Goal: Transaction & Acquisition: Purchase product/service

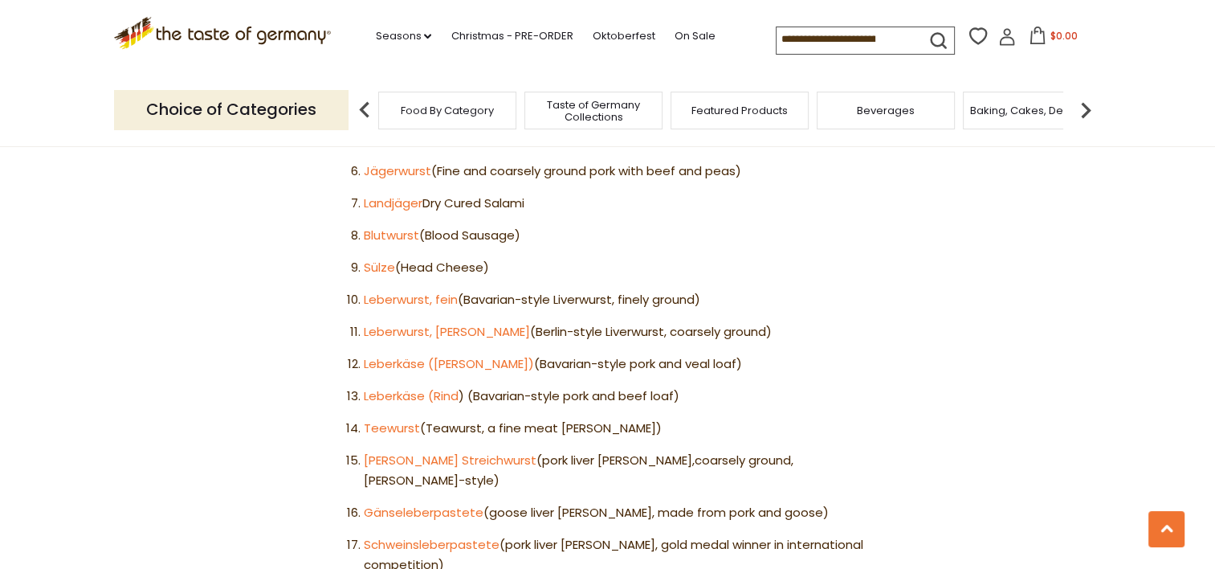
scroll to position [1157, 0]
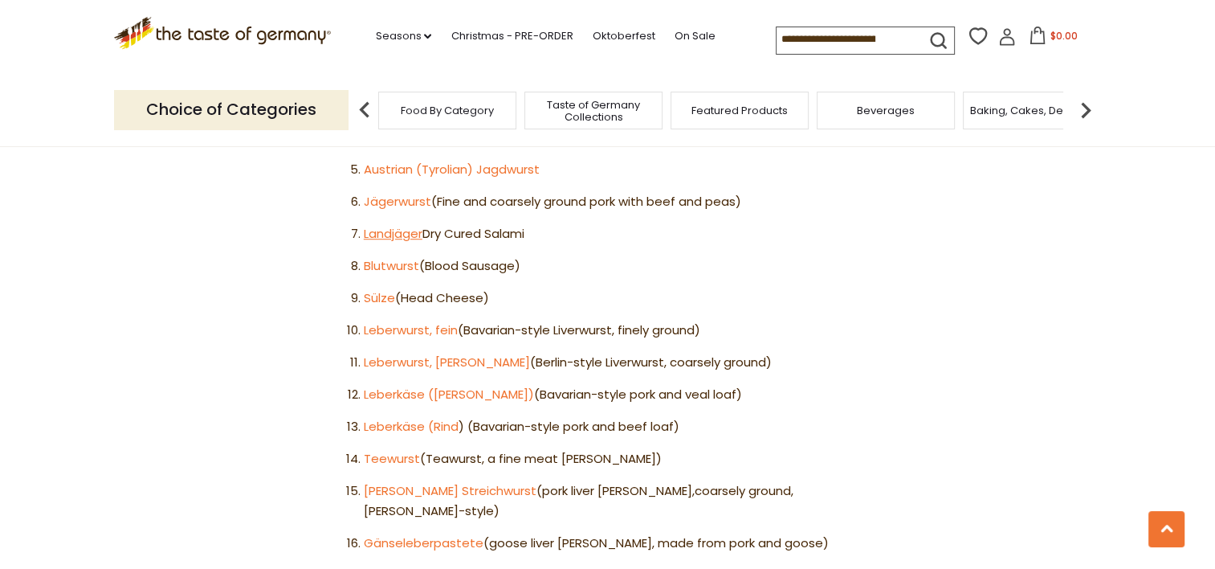
click at [395, 225] on link "Landjäger" at bounding box center [393, 233] width 59 height 17
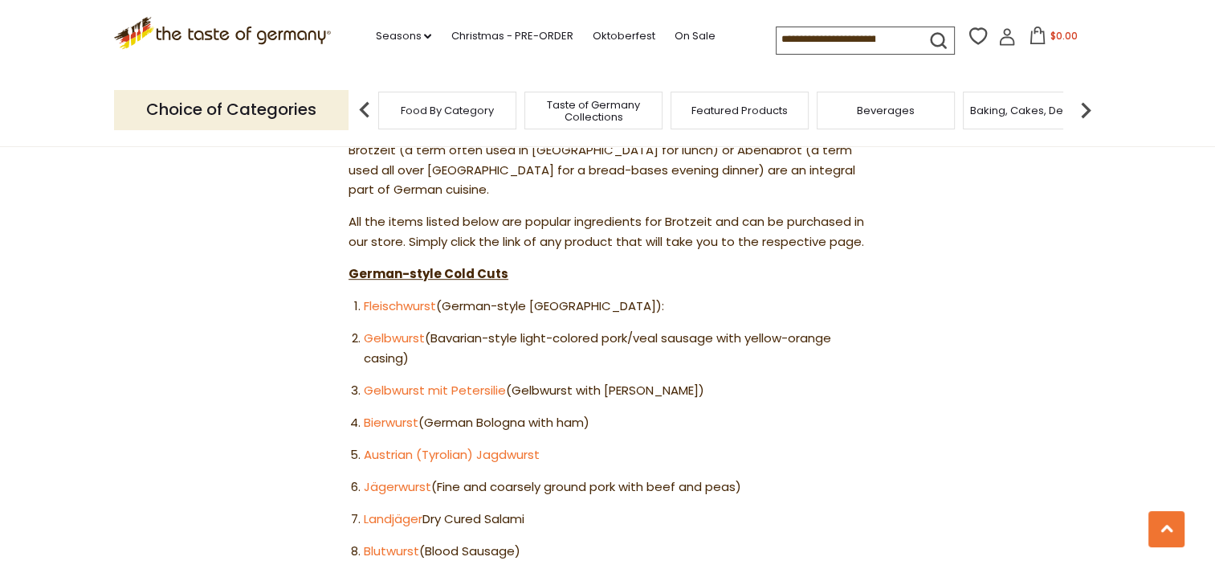
scroll to position [876, 0]
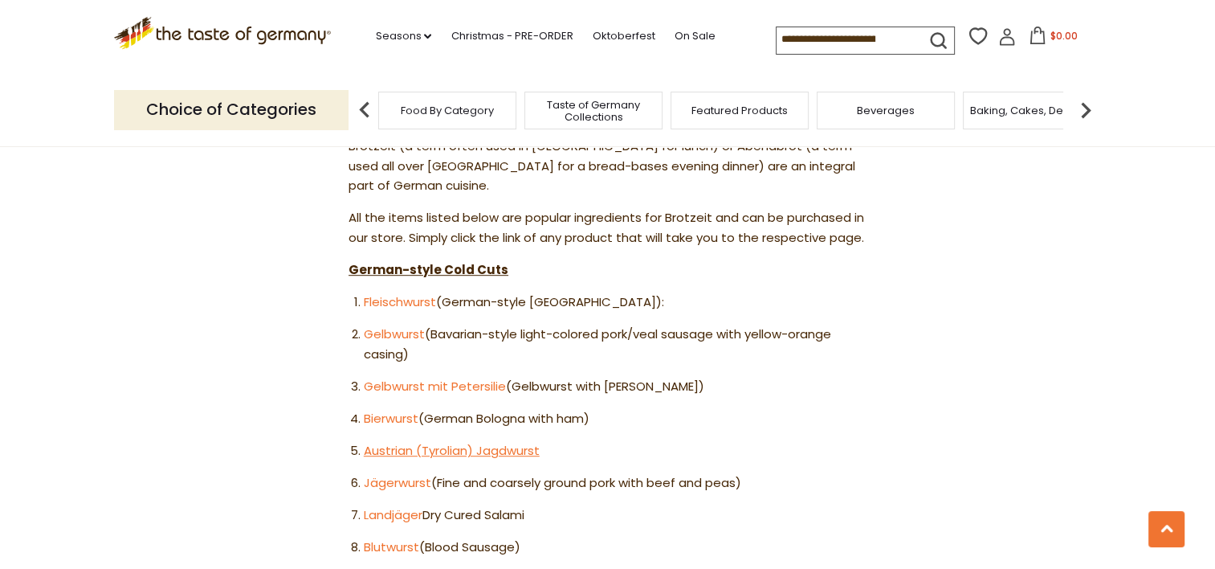
click at [507, 442] on link "Austrian (Tyrolian) Jagdwurst" at bounding box center [452, 450] width 176 height 17
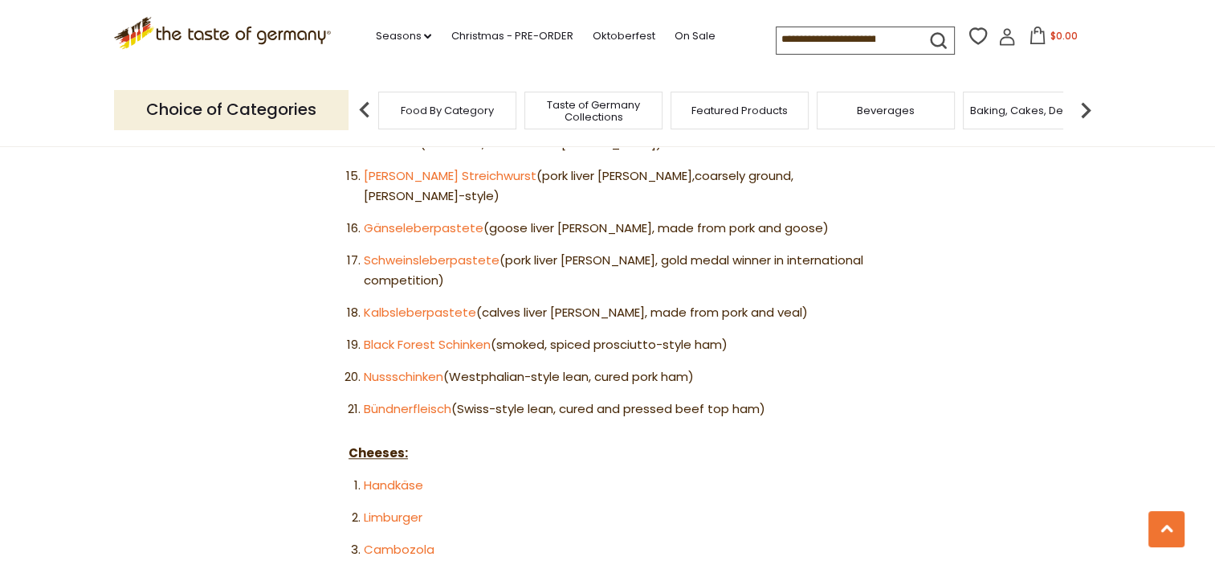
scroll to position [1358, 0]
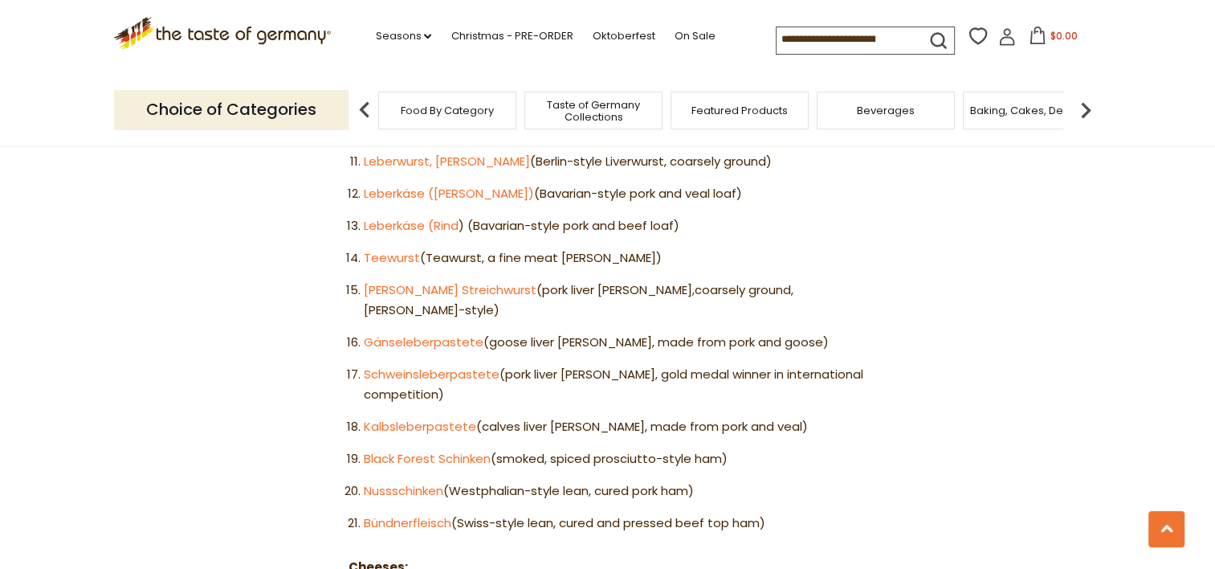
click at [421, 112] on span "Food By Category" at bounding box center [447, 110] width 93 height 12
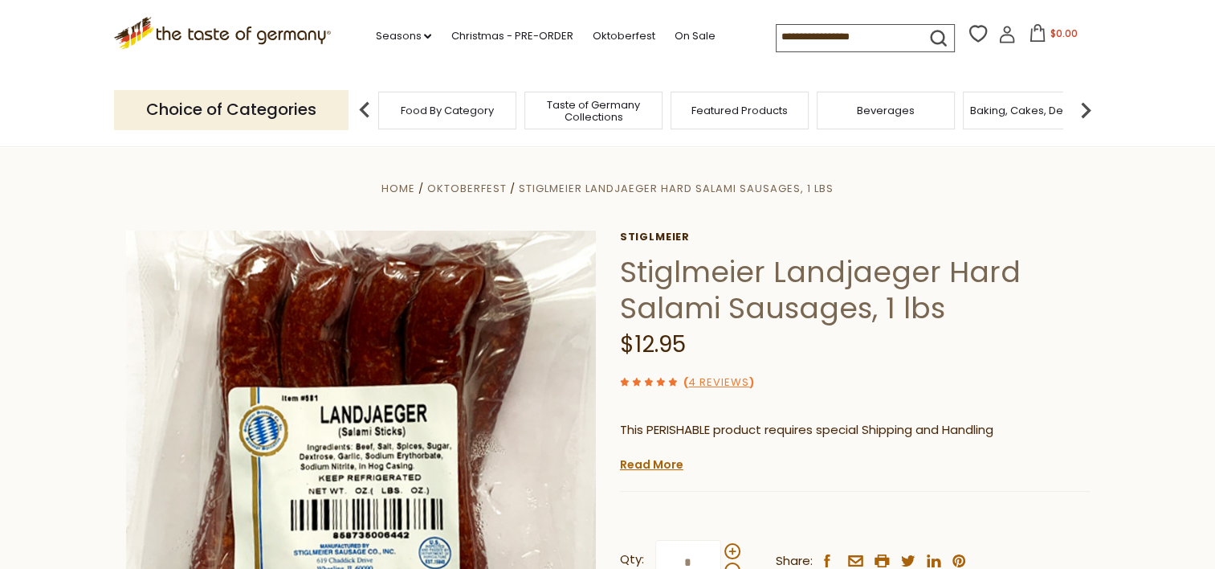
click at [1162, 312] on section "Home Oktoberfest Stiglmeier Landjaeger Hard Salami Sausages, 1 lbs Stiglmeier S…" at bounding box center [607, 503] width 1215 height 714
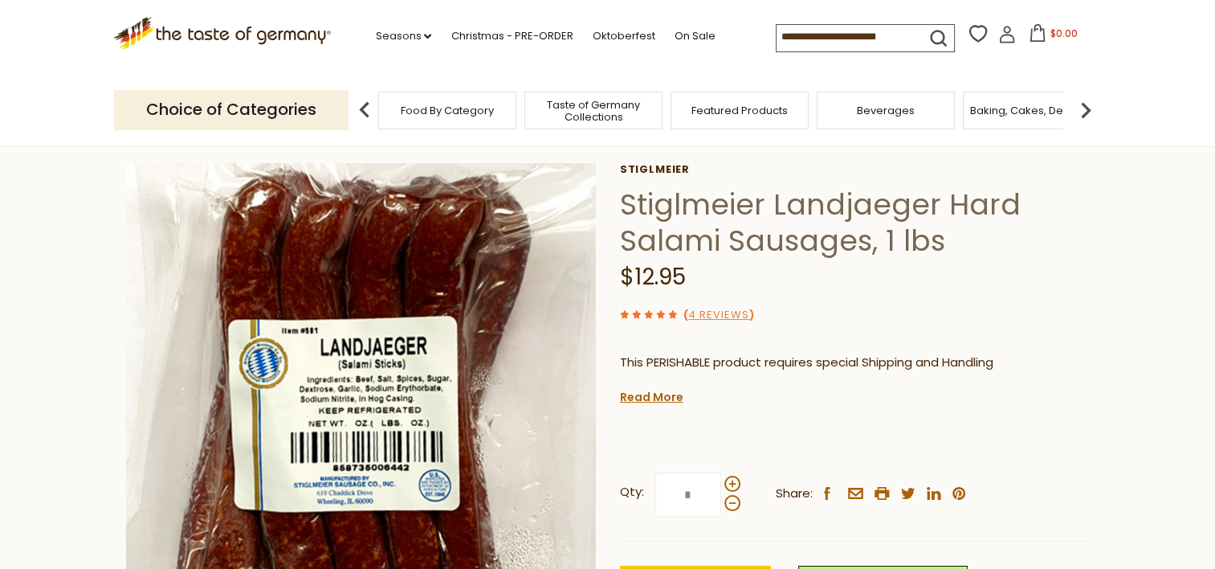
scroll to position [64, 0]
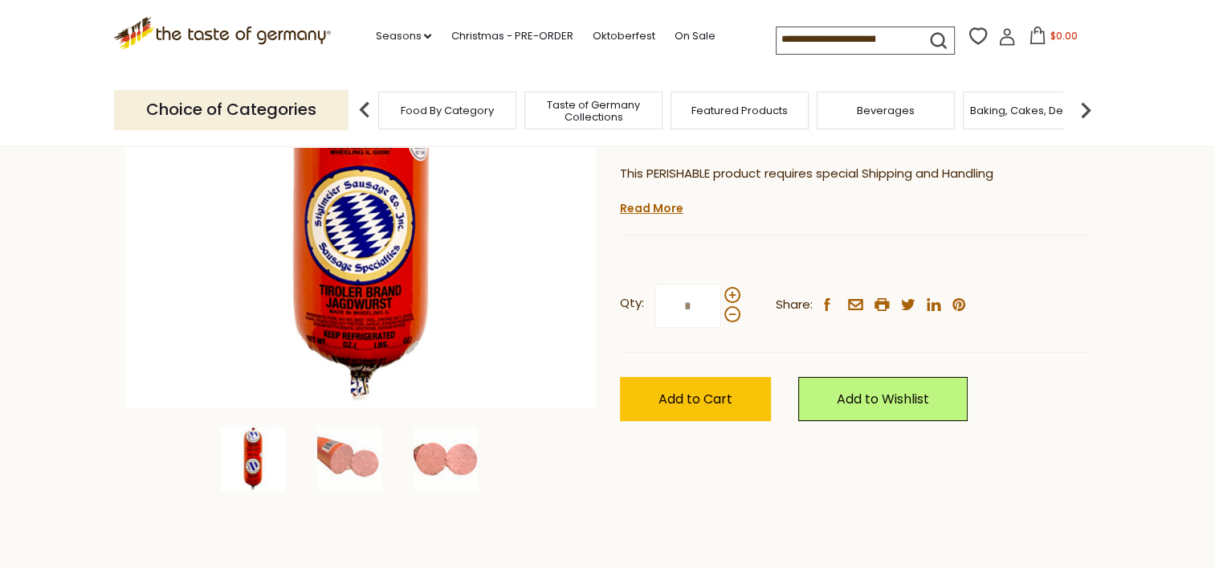
scroll to position [321, 0]
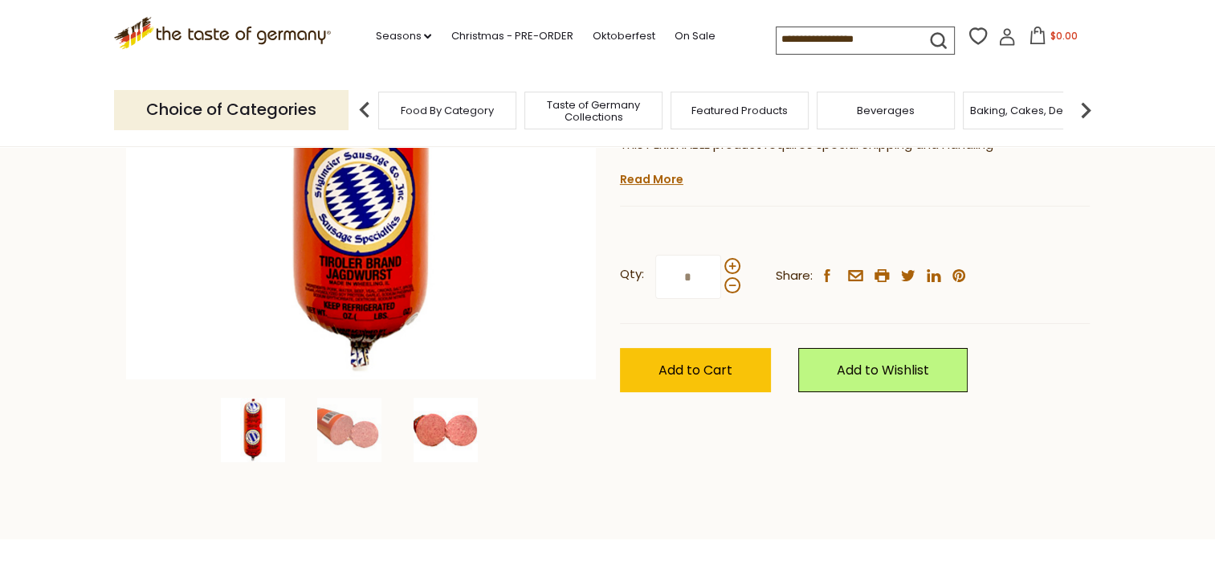
click at [432, 430] on img at bounding box center [446, 430] width 64 height 64
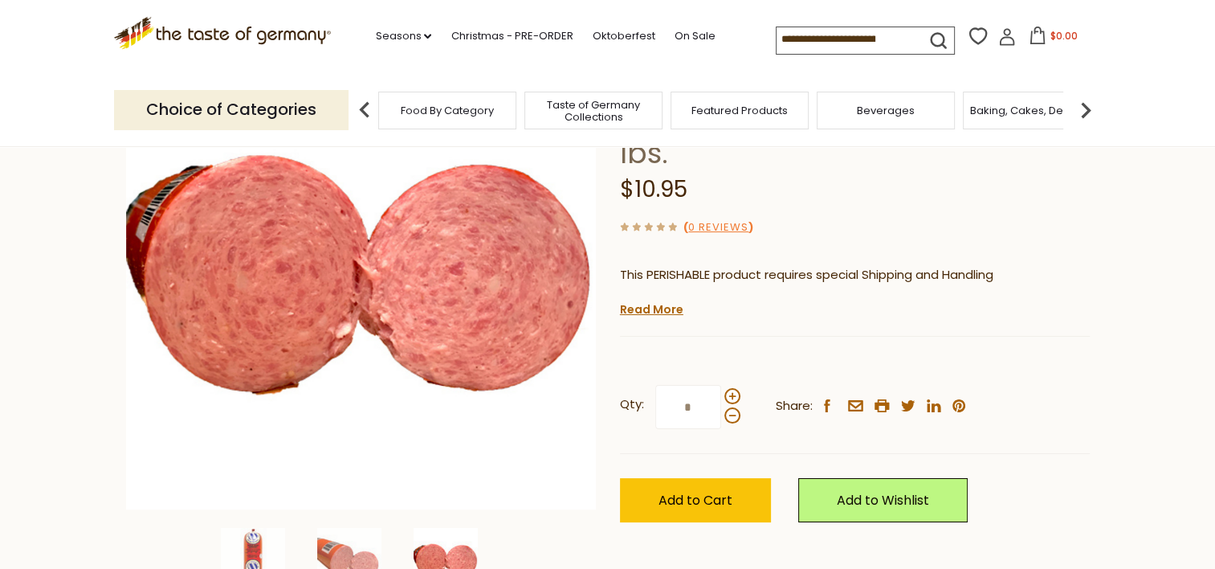
scroll to position [161, 0]
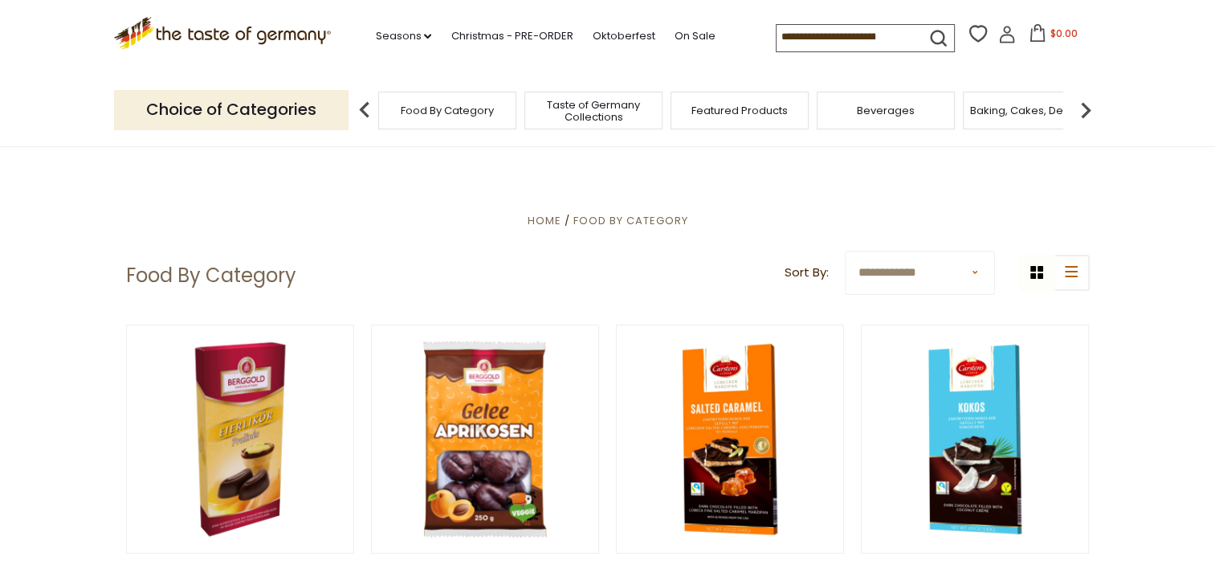
click at [183, 112] on p "Choice of Categories" at bounding box center [231, 109] width 235 height 39
click at [1088, 106] on img at bounding box center [1086, 110] width 32 height 32
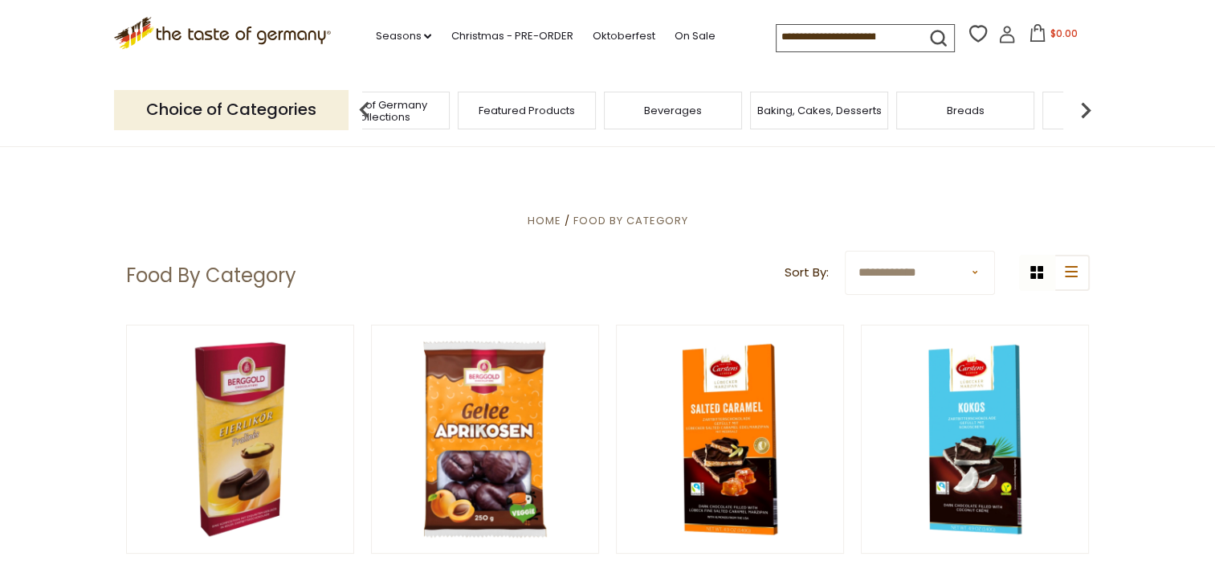
click at [1088, 106] on img at bounding box center [1086, 110] width 32 height 32
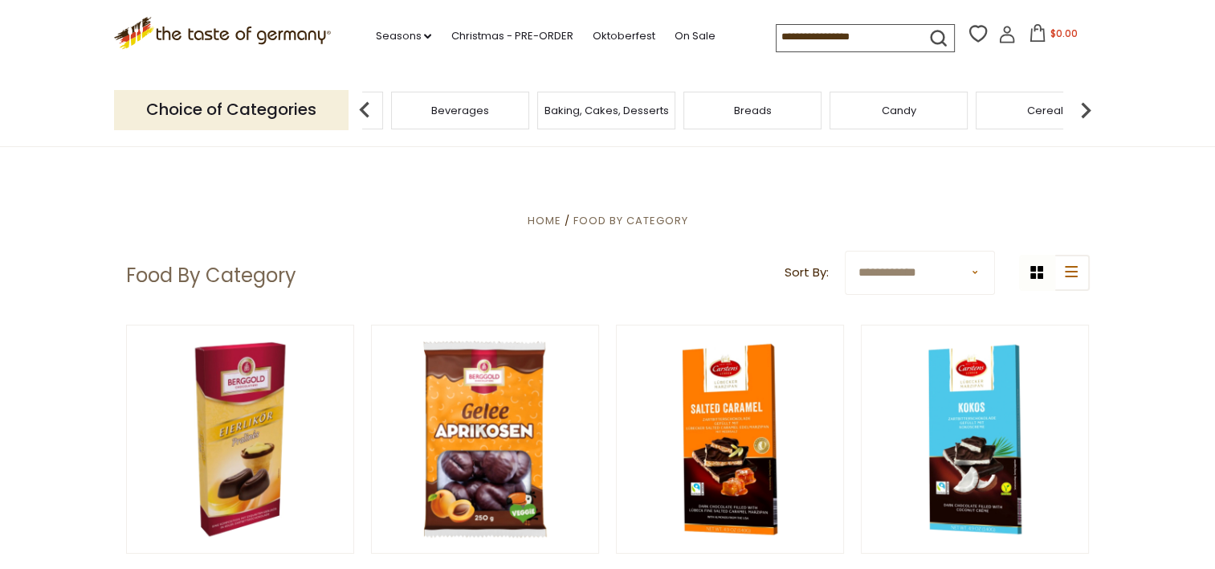
click at [1088, 106] on img at bounding box center [1086, 110] width 32 height 32
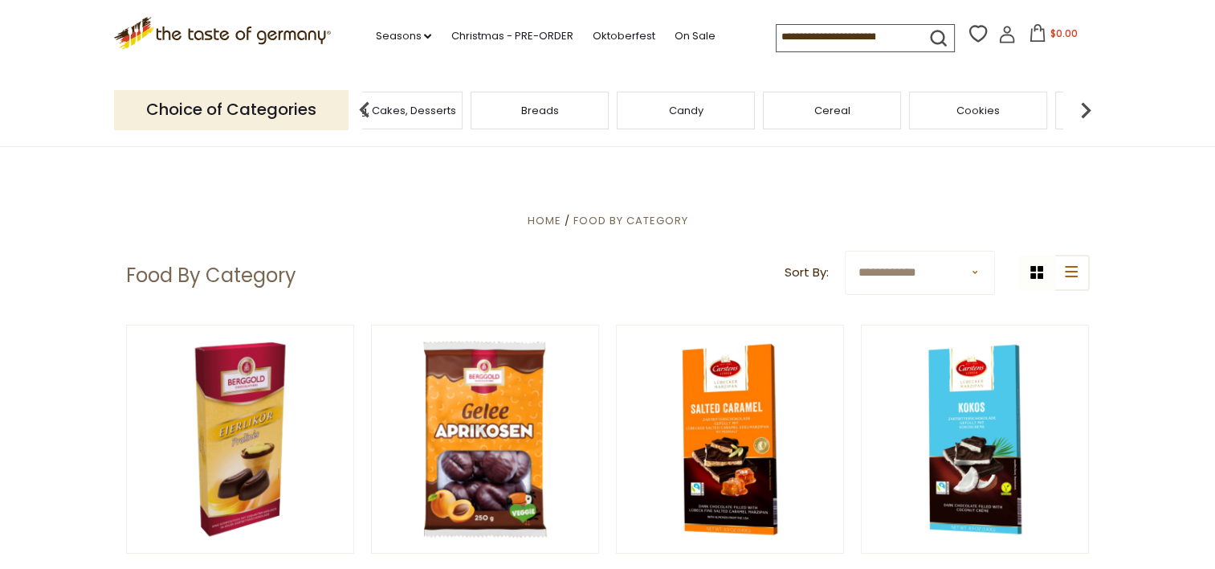
click at [1088, 106] on img at bounding box center [1086, 110] width 32 height 32
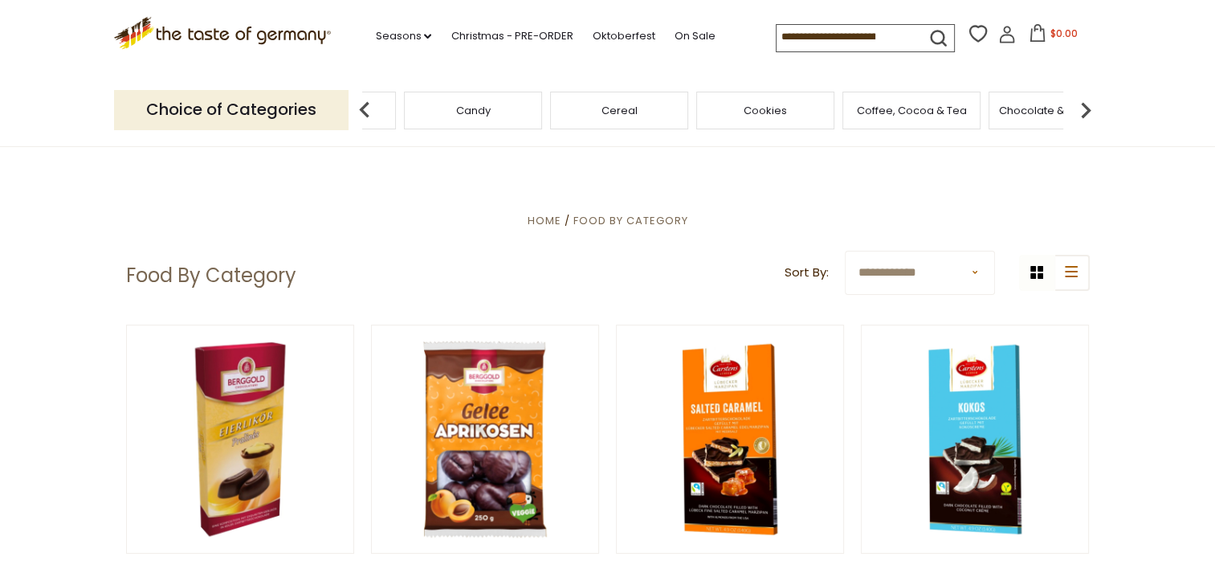
click at [1088, 106] on img at bounding box center [1086, 110] width 32 height 32
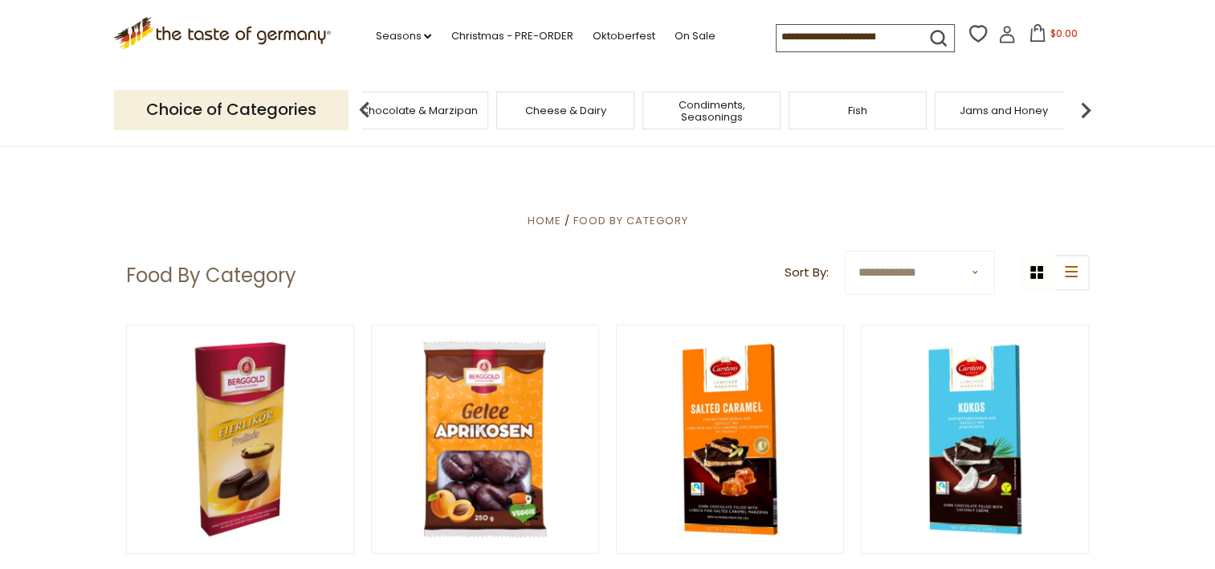
click at [1088, 106] on img at bounding box center [1086, 110] width 32 height 32
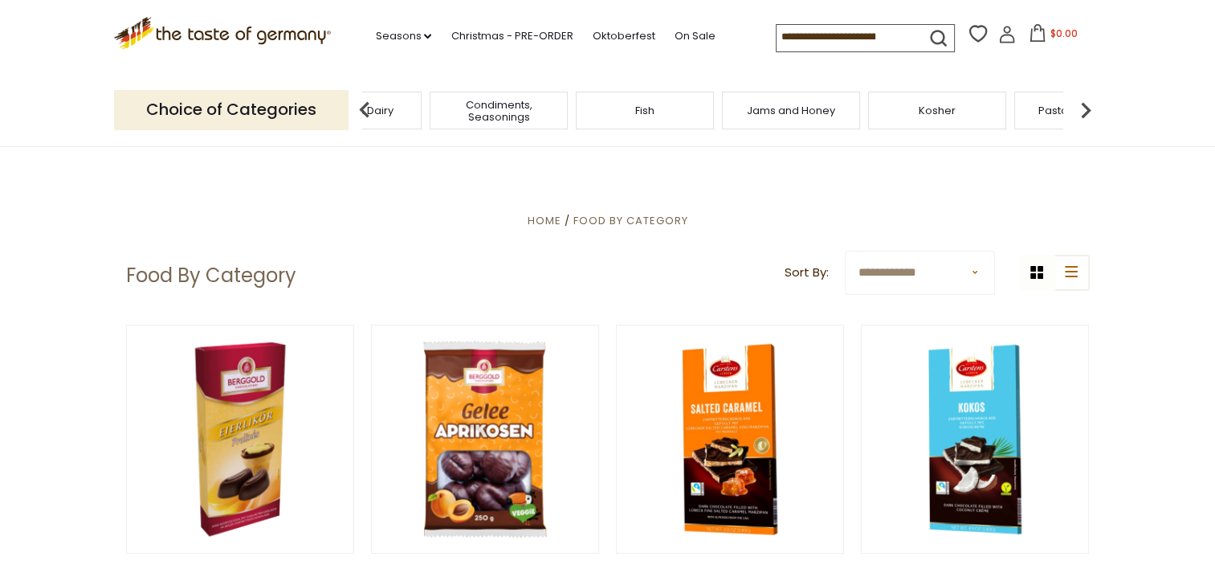
click at [1088, 106] on img at bounding box center [1086, 110] width 32 height 32
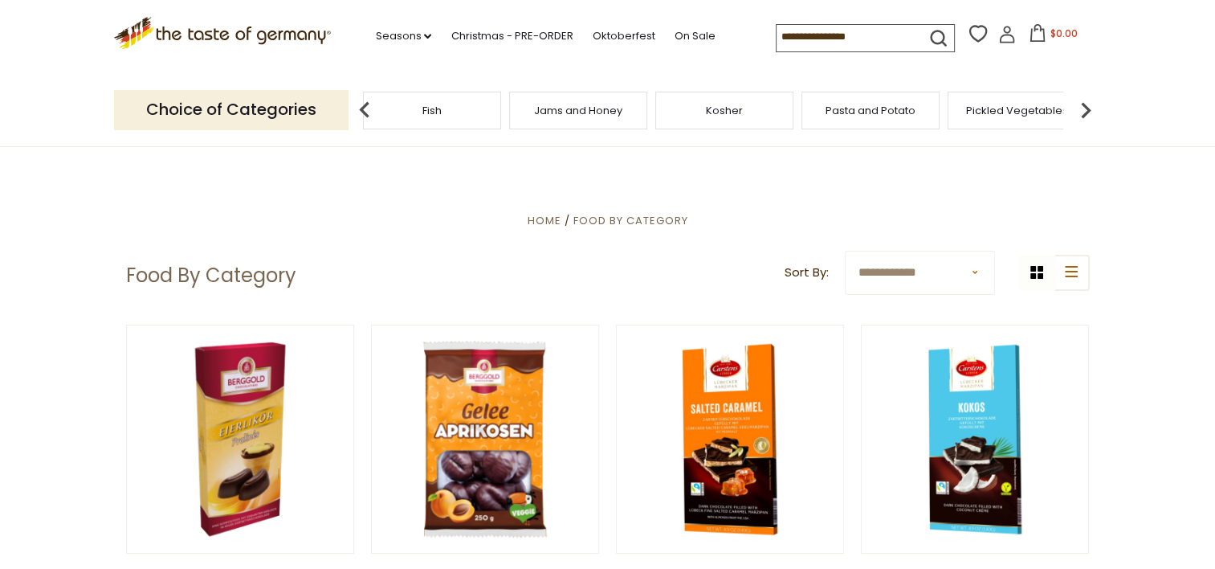
click at [1088, 106] on img at bounding box center [1086, 110] width 32 height 32
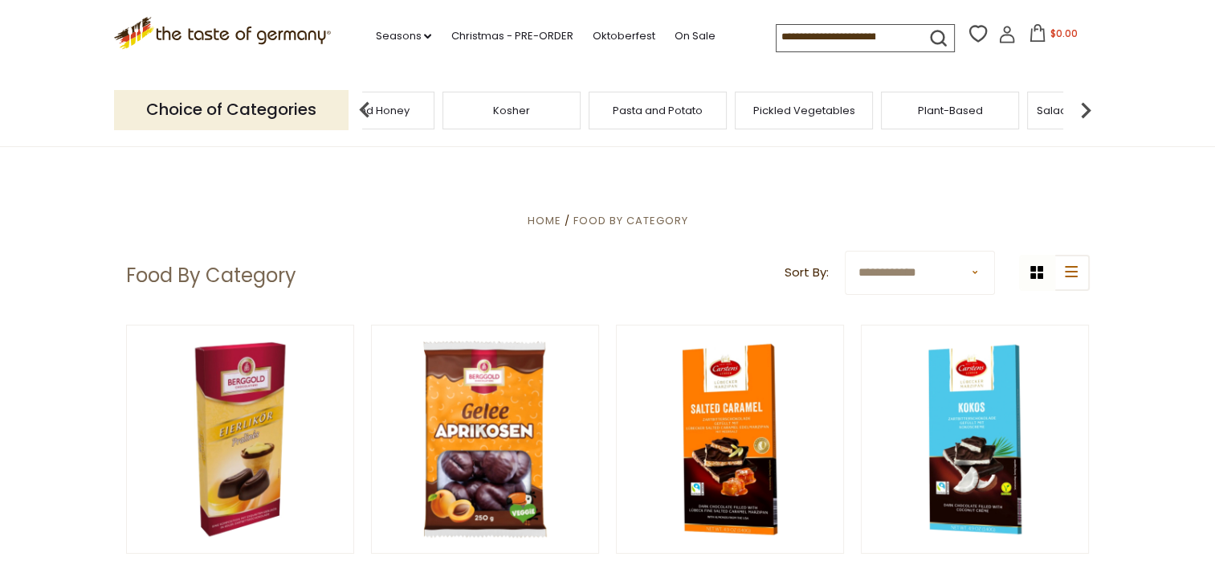
click at [1088, 106] on img at bounding box center [1086, 110] width 32 height 32
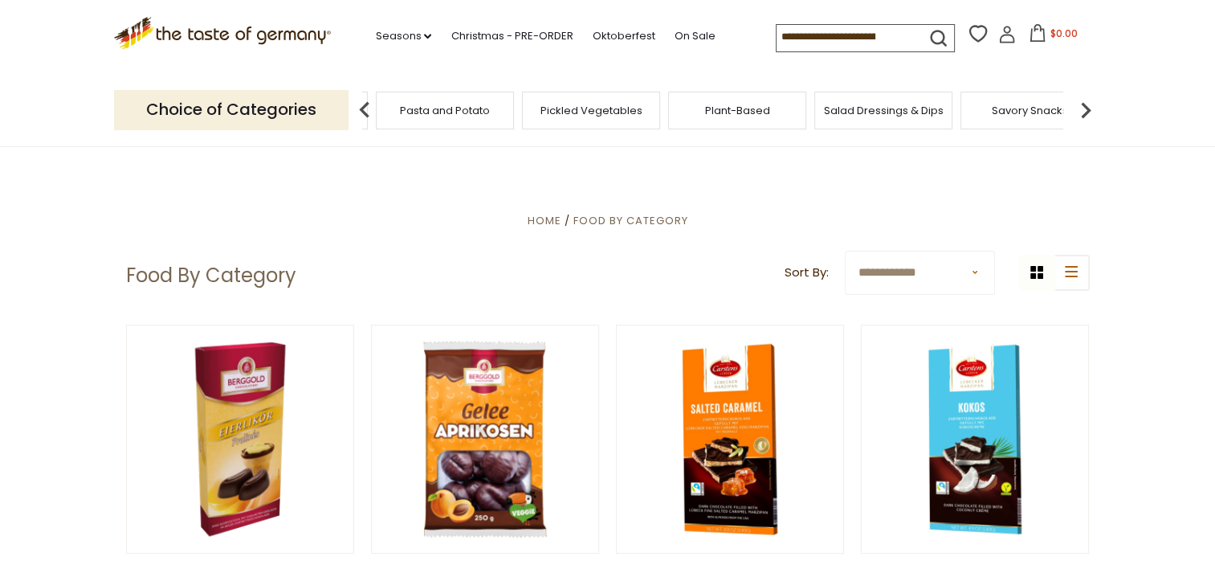
click at [1092, 104] on img at bounding box center [1086, 110] width 32 height 32
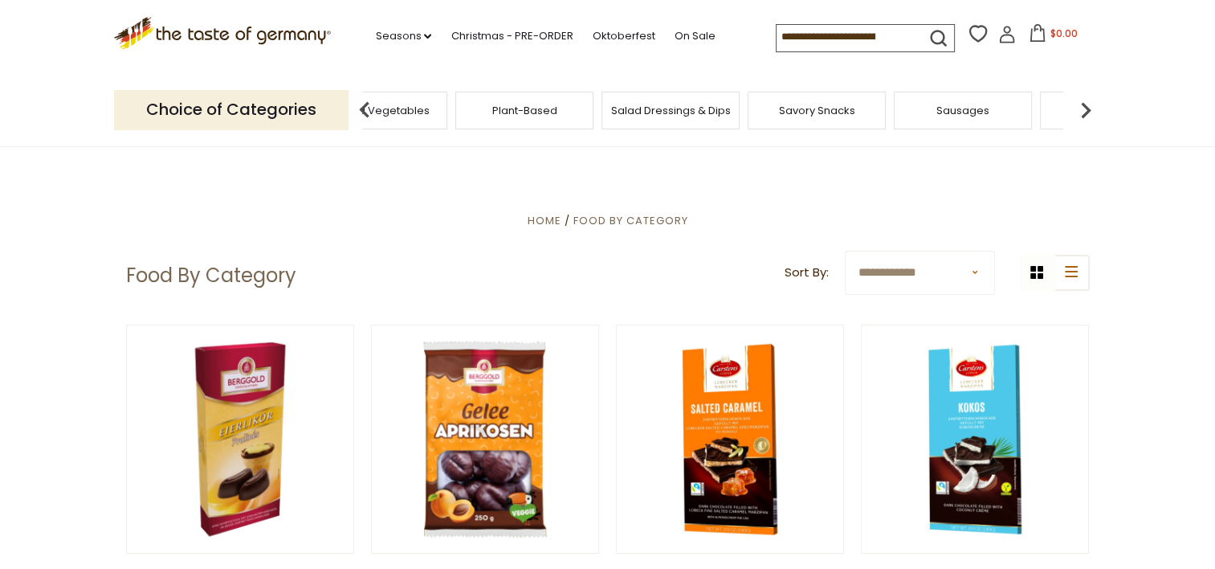
click at [1092, 104] on img at bounding box center [1086, 110] width 32 height 32
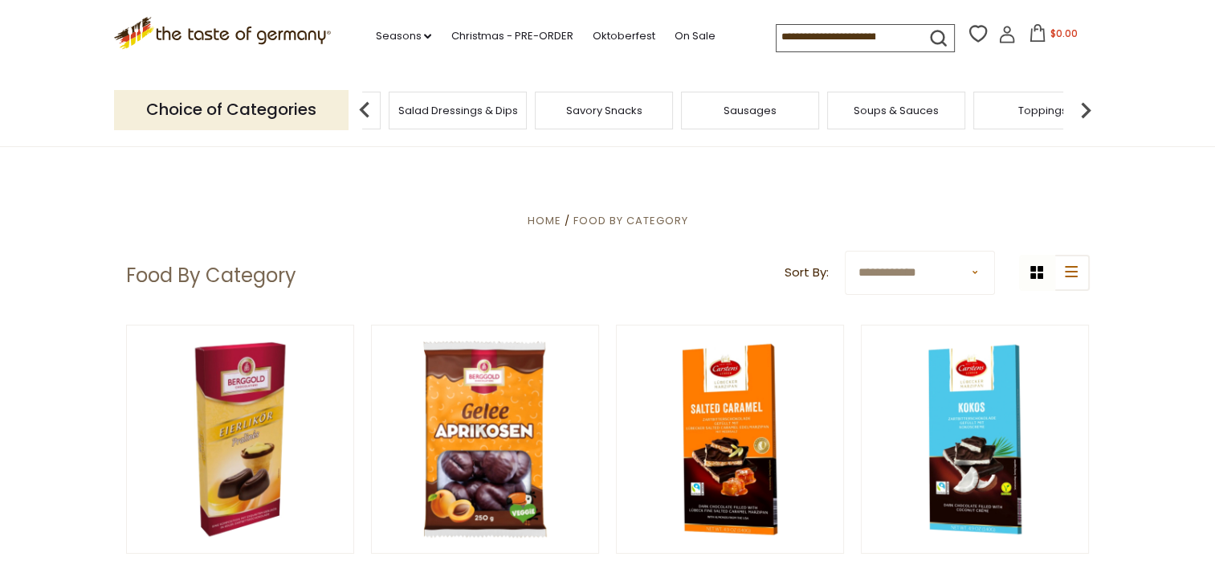
click at [753, 111] on span "Sausages" at bounding box center [750, 110] width 53 height 12
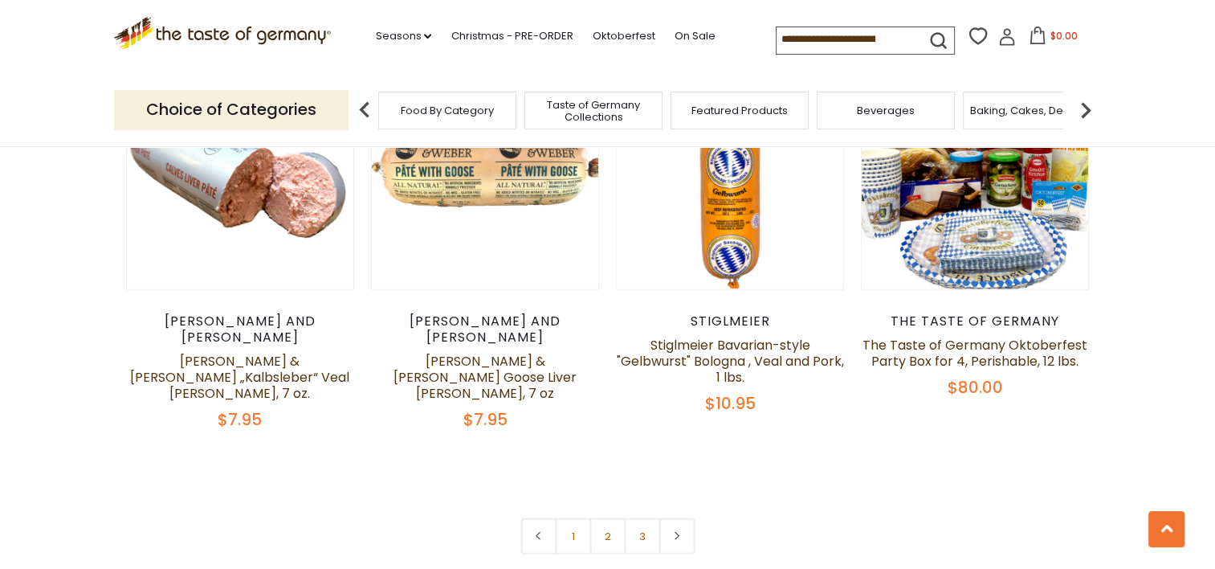
scroll to position [3888, 0]
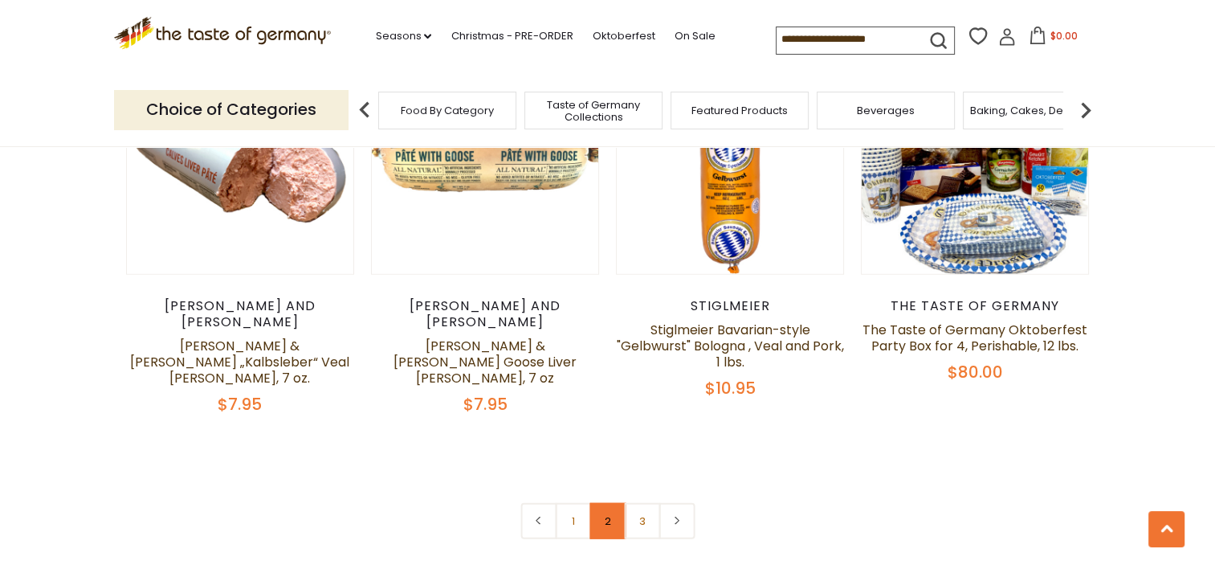
click at [607, 503] on link "2" at bounding box center [608, 521] width 36 height 36
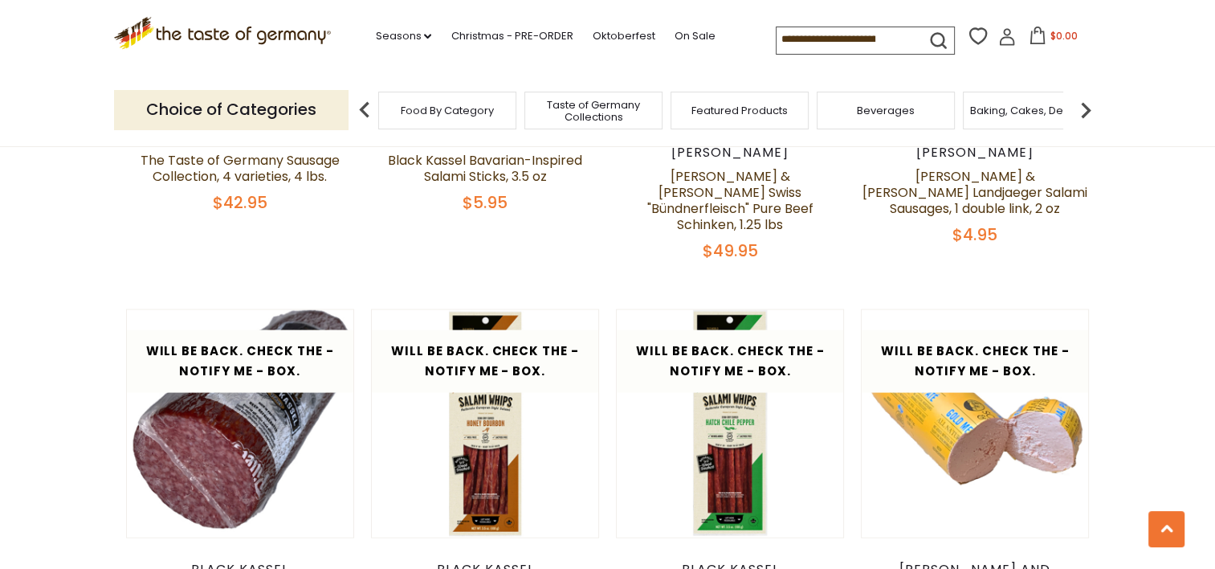
scroll to position [3156, 0]
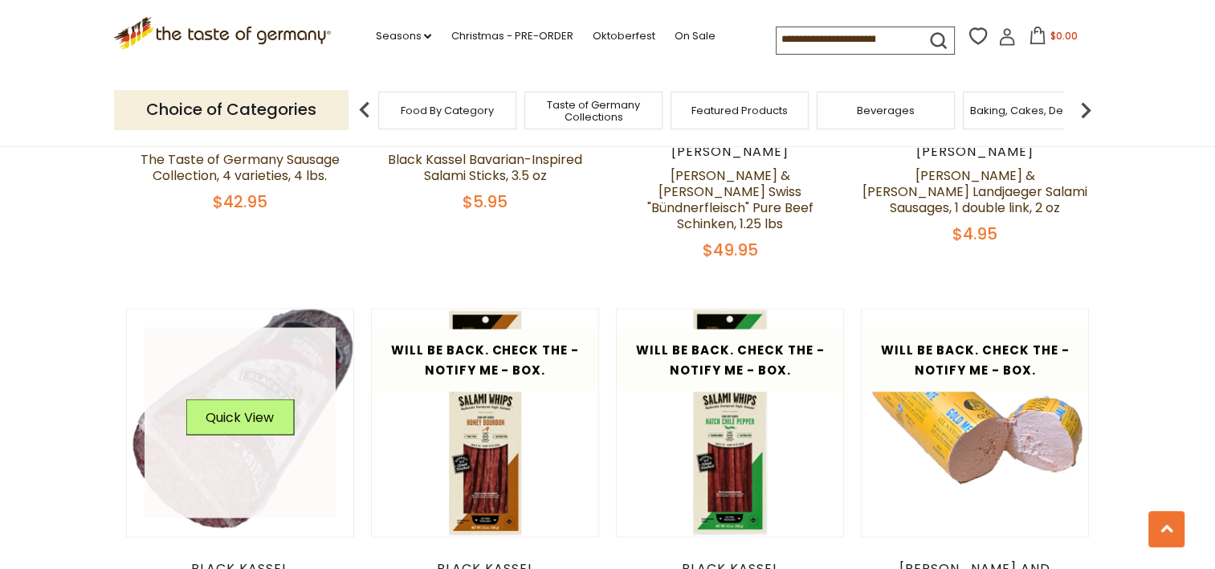
click at [227, 349] on link at bounding box center [240, 423] width 191 height 191
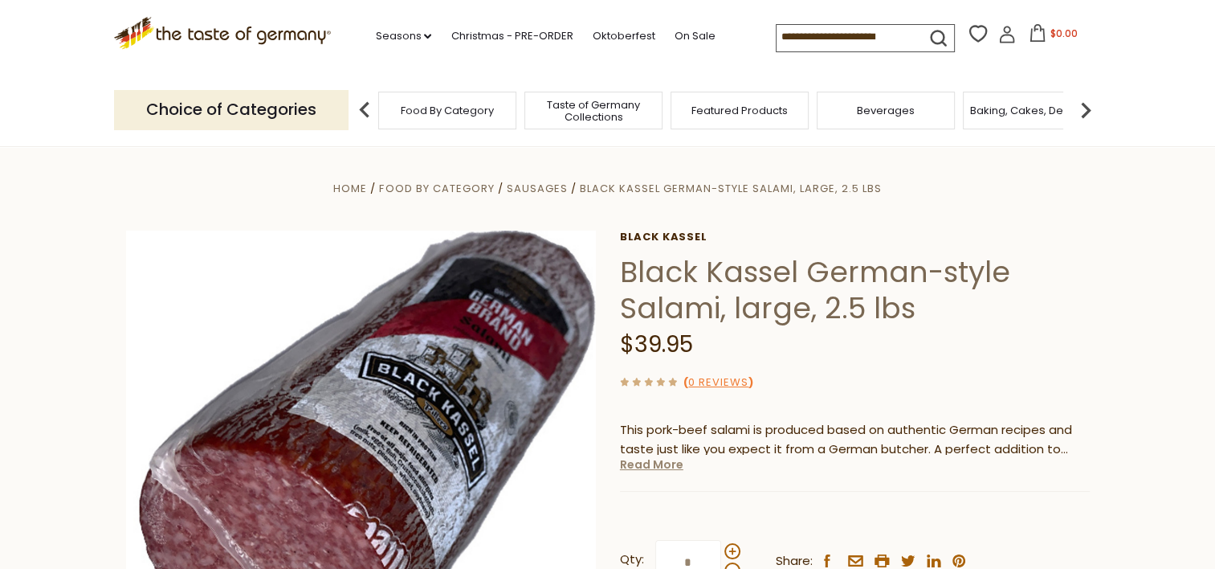
click at [639, 466] on link "Read More" at bounding box center [651, 464] width 63 height 16
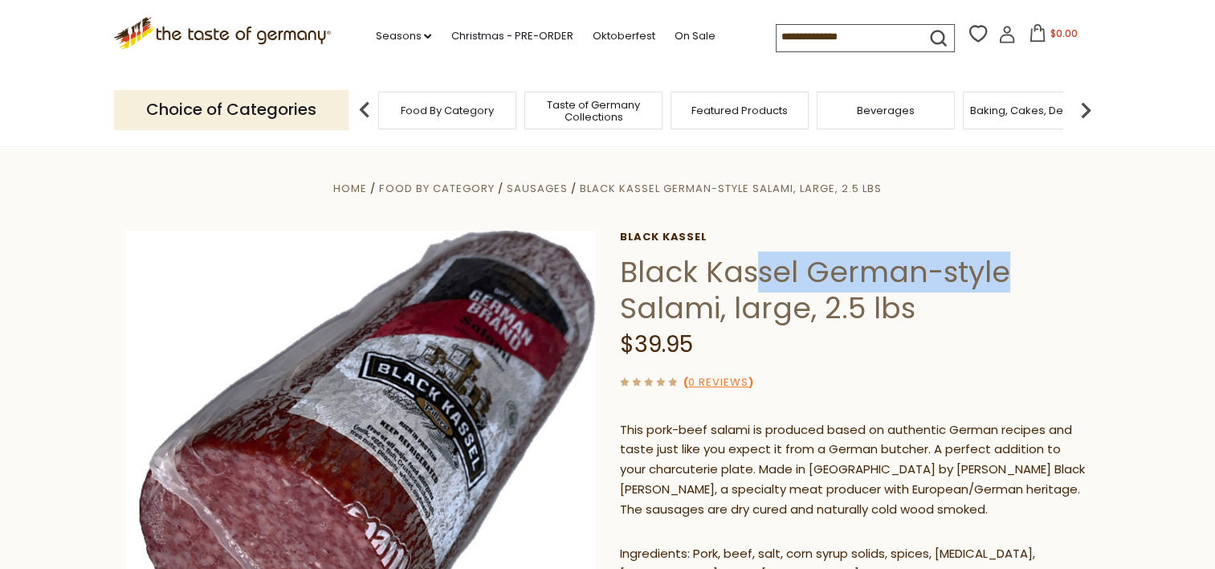
drag, startPoint x: 1011, startPoint y: 275, endPoint x: 758, endPoint y: 286, distance: 253.3
click at [758, 286] on h1 "Black Kassel German-style Salami, large, 2.5 lbs" at bounding box center [855, 290] width 470 height 72
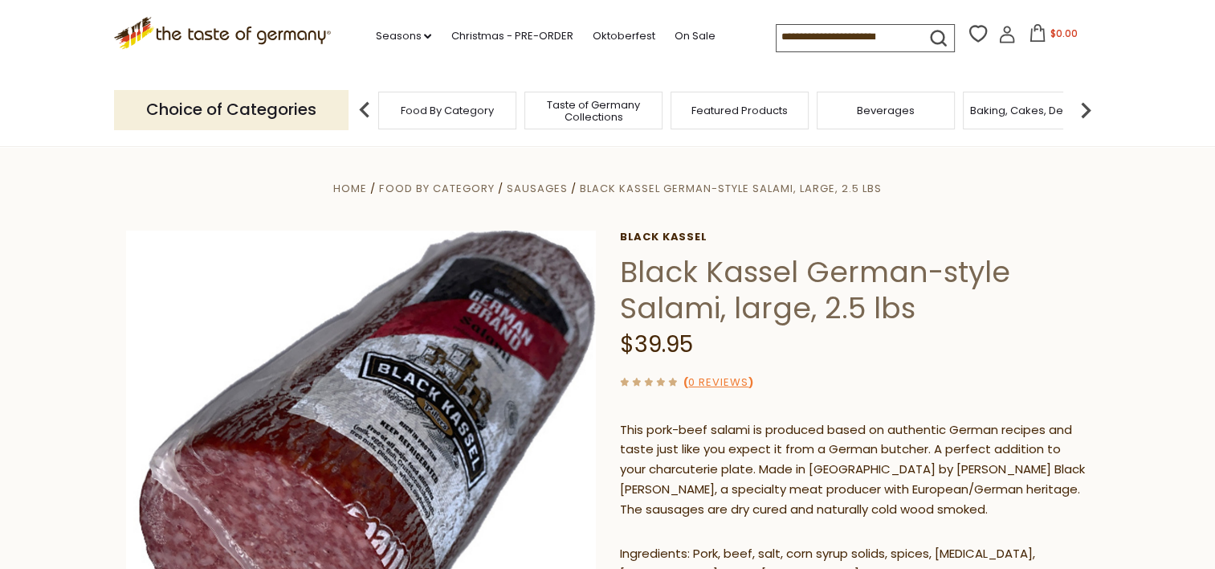
click at [1070, 304] on h1 "Black Kassel German-style Salami, large, 2.5 lbs" at bounding box center [855, 290] width 470 height 72
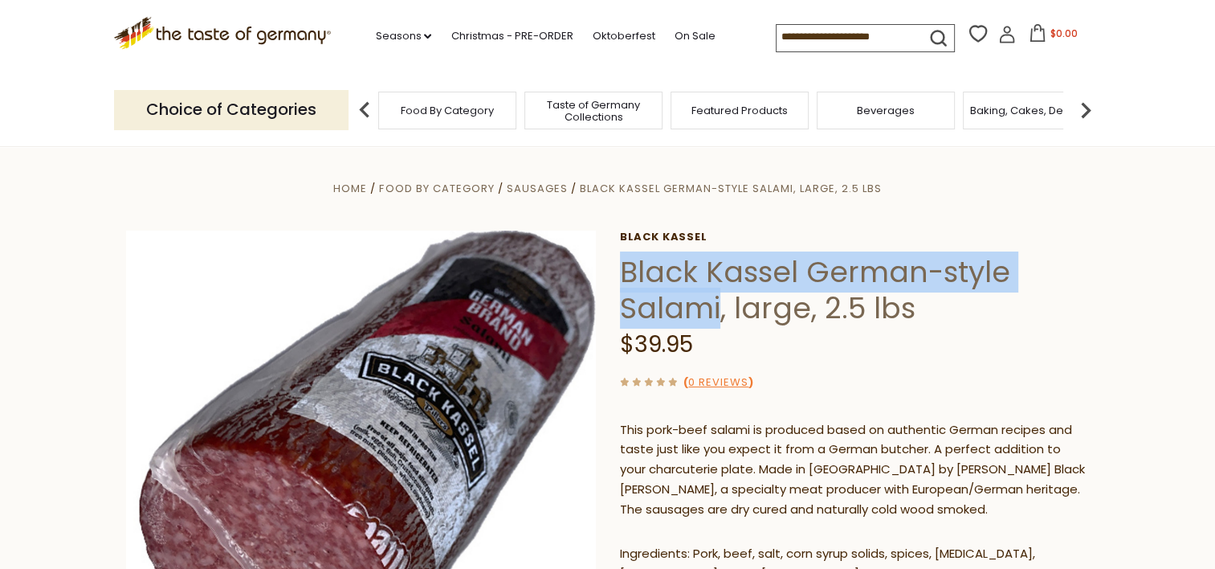
drag, startPoint x: 721, startPoint y: 312, endPoint x: 625, endPoint y: 282, distance: 100.3
click at [625, 282] on h1 "Black Kassel German-style Salami, large, 2.5 lbs" at bounding box center [855, 290] width 470 height 72
drag, startPoint x: 625, startPoint y: 282, endPoint x: 634, endPoint y: 283, distance: 8.9
click at [634, 283] on h1 "Black Kassel German-style Salami, large, 2.5 lbs" at bounding box center [855, 290] width 470 height 72
copy h1 "Black Kassel German-style Salami"
